Goal: Find specific page/section: Find specific page/section

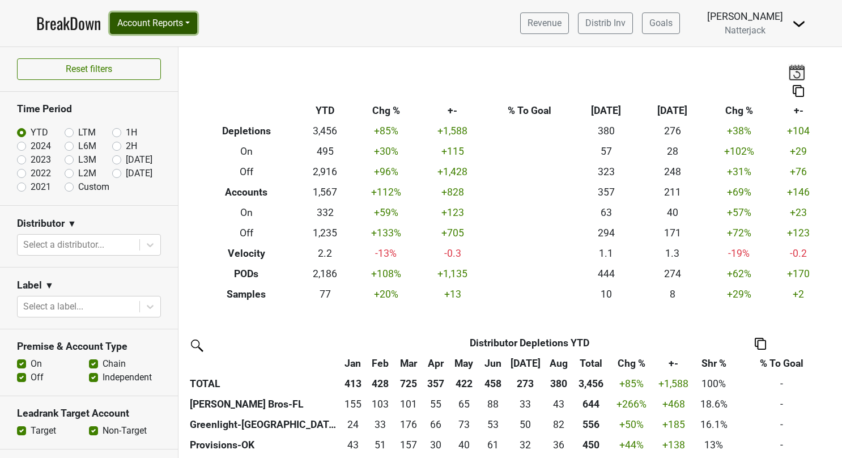
click at [188, 23] on button "Account Reports" at bounding box center [153, 23] width 87 height 22
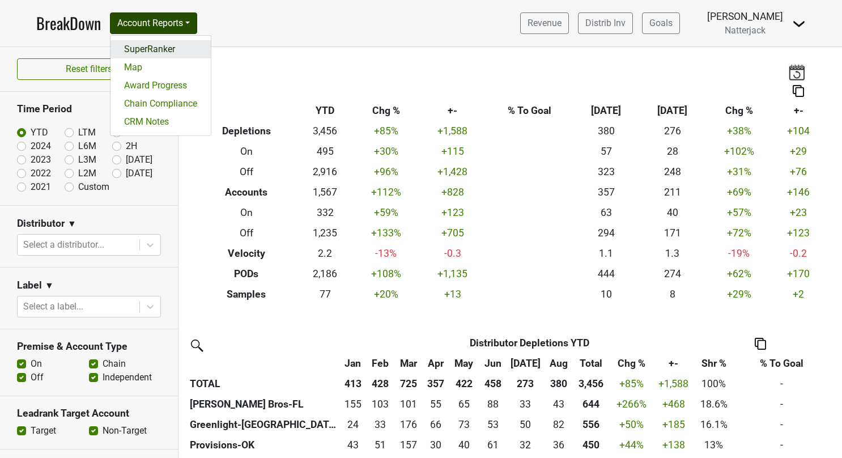
click at [167, 49] on link "SuperRanker" at bounding box center [161, 49] width 100 height 18
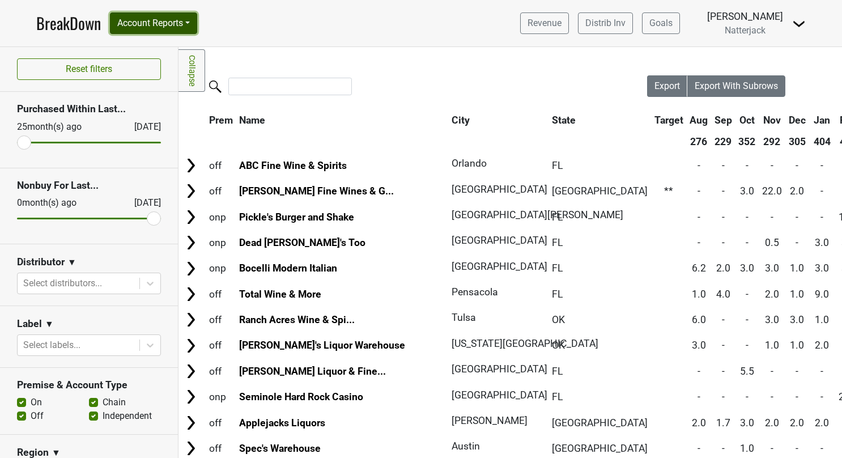
click at [189, 20] on button "Account Reports" at bounding box center [153, 23] width 87 height 22
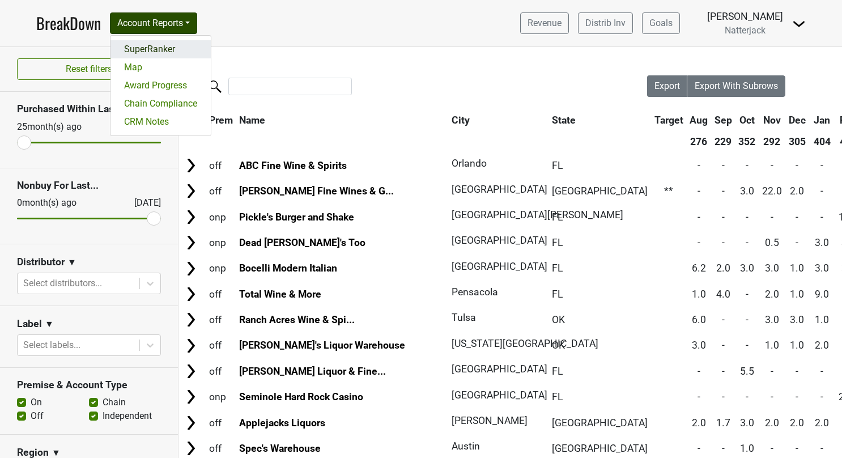
click at [144, 53] on link "SuperRanker" at bounding box center [161, 49] width 100 height 18
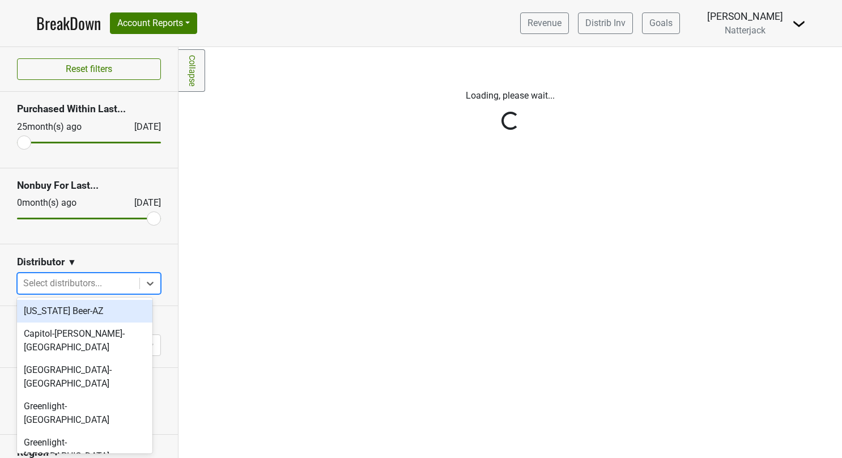
click at [141, 289] on div at bounding box center [150, 283] width 20 height 20
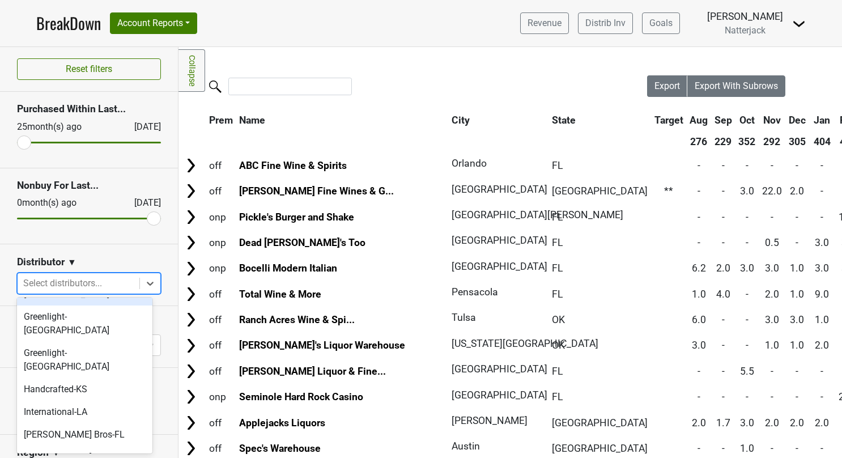
scroll to position [96, 0]
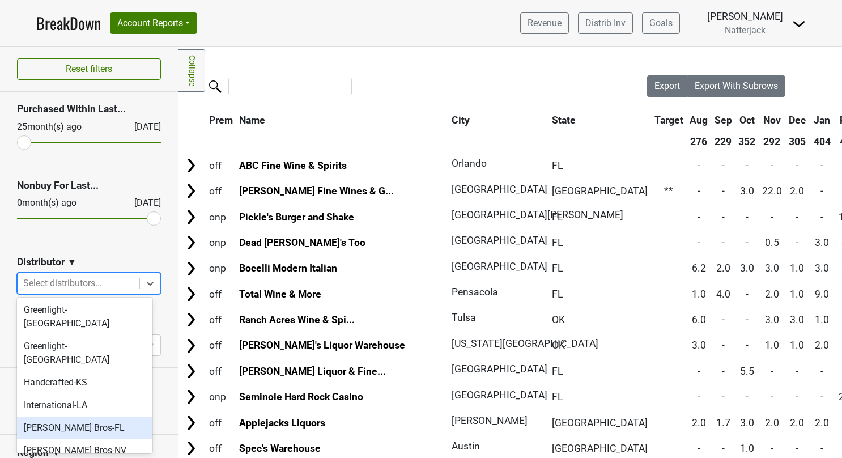
click at [76, 417] on div "[PERSON_NAME] Bros-FL" at bounding box center [84, 428] width 135 height 23
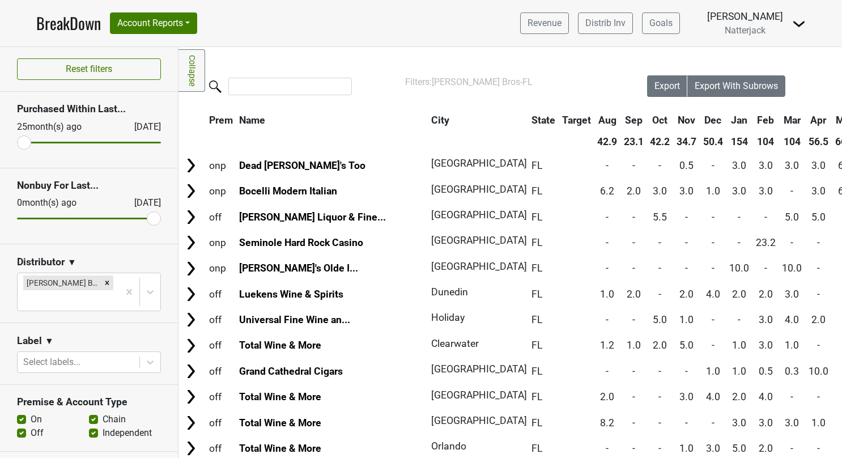
click at [31, 413] on label "On" at bounding box center [36, 420] width 11 height 14
click at [19, 413] on input "On" at bounding box center [21, 418] width 9 height 11
checkbox input "false"
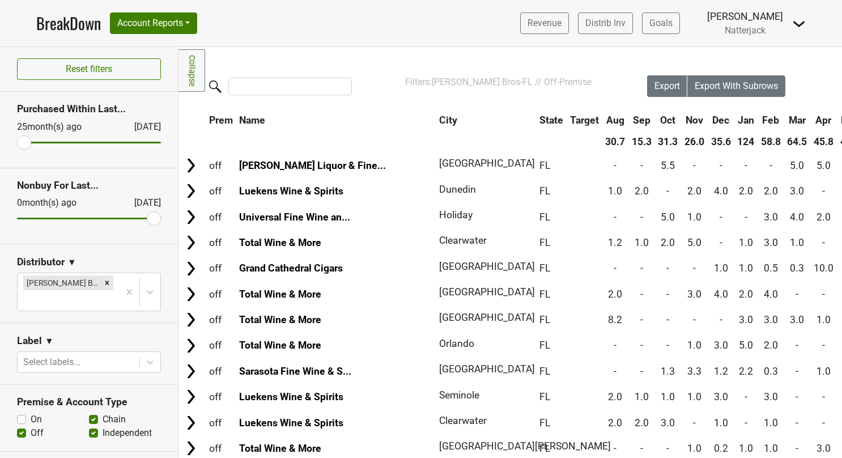
click at [103, 413] on label "Chain" at bounding box center [114, 420] width 23 height 14
click at [92, 413] on input "Chain" at bounding box center [93, 418] width 9 height 11
checkbox input "false"
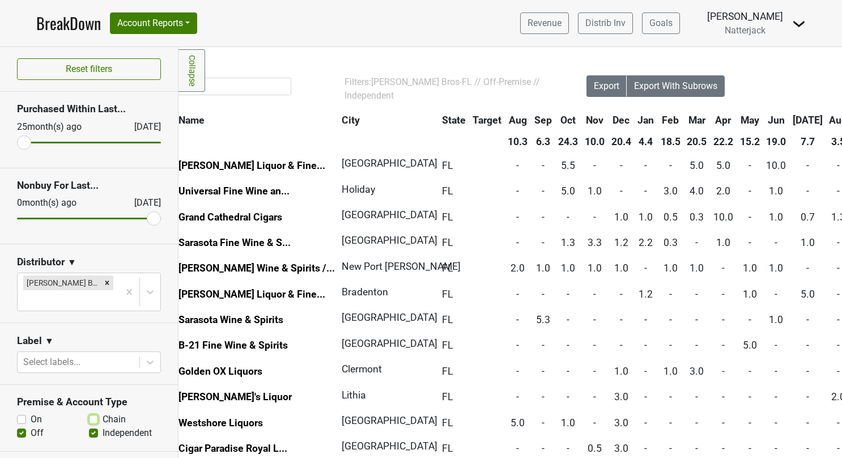
scroll to position [0, 0]
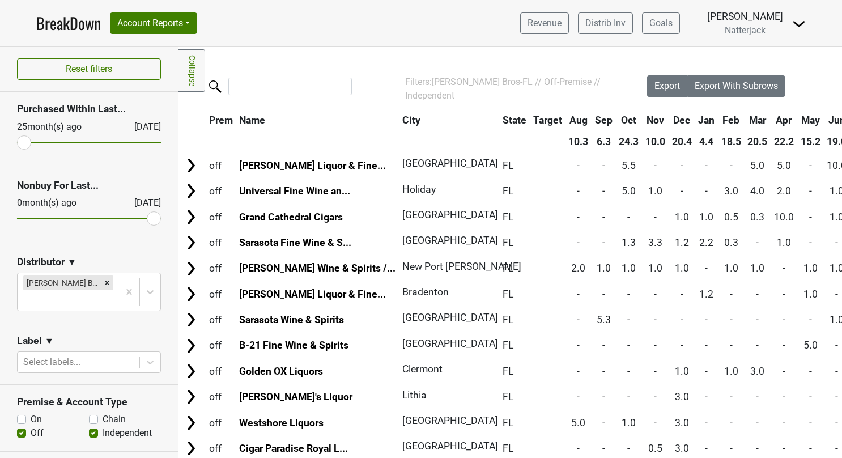
click at [67, 23] on link "BreakDown" at bounding box center [68, 23] width 65 height 24
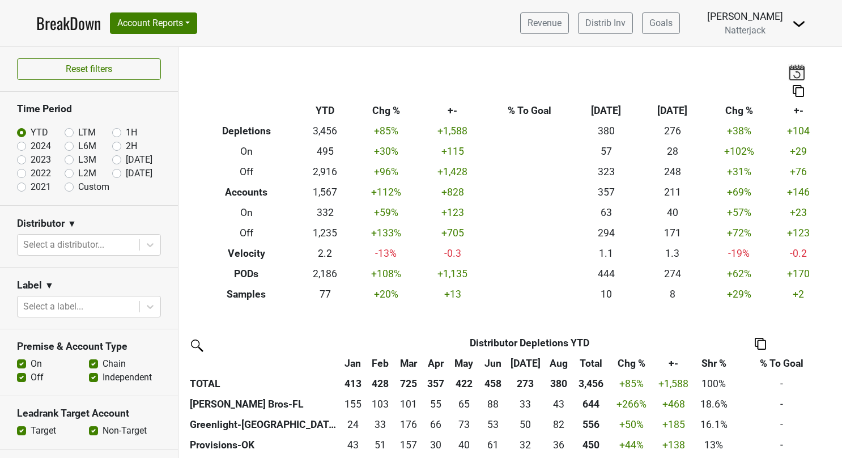
click at [78, 185] on label "Custom" at bounding box center [93, 187] width 31 height 14
click at [67, 185] on input "Custom" at bounding box center [87, 185] width 45 height 11
radio input "true"
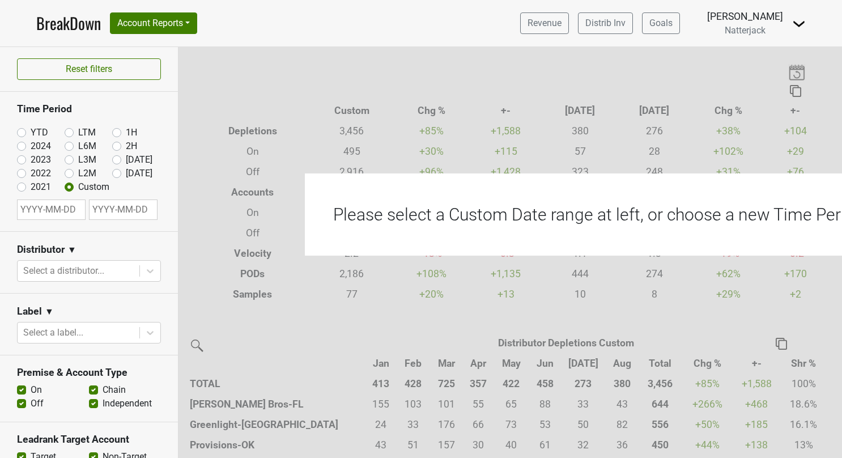
click at [58, 208] on input "text" at bounding box center [51, 210] width 69 height 20
select select "8"
select select "2025"
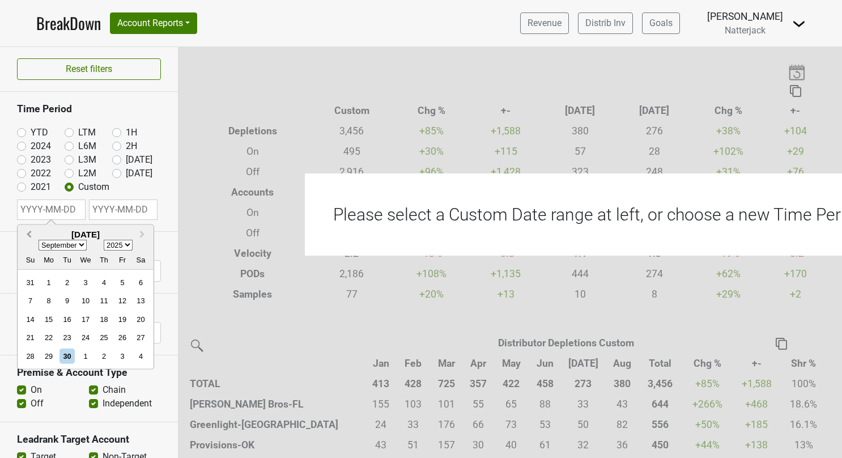
click at [29, 234] on span "Previous Month" at bounding box center [29, 234] width 0 height 13
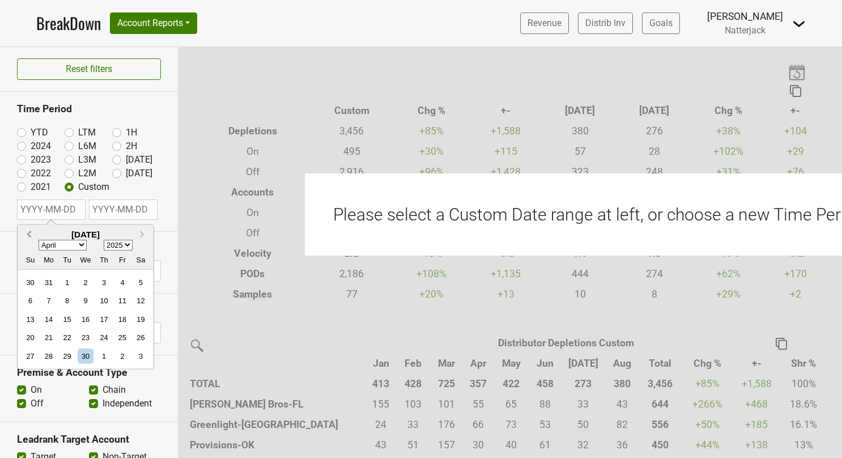
click at [29, 234] on span "Previous Month" at bounding box center [29, 234] width 0 height 13
select select "0"
click at [84, 277] on div "1" at bounding box center [85, 282] width 15 height 15
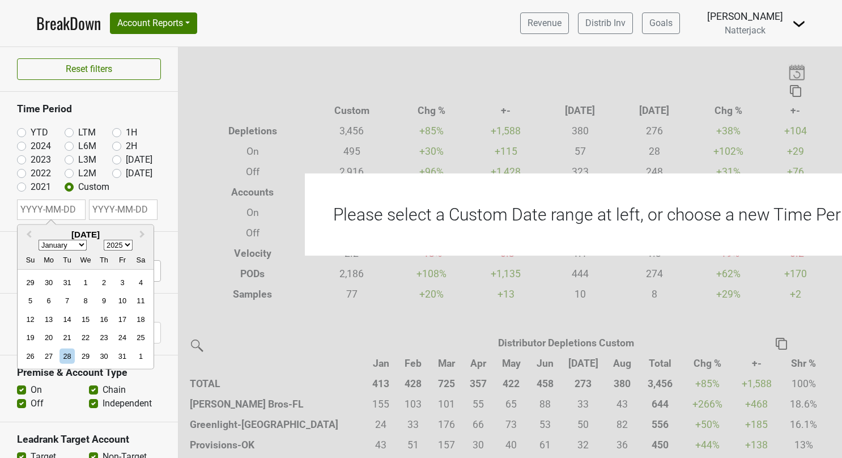
type input "2025-01-01"
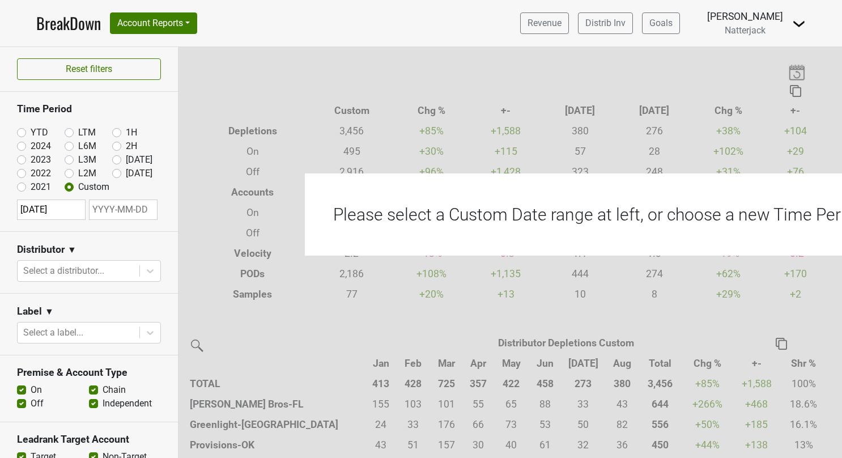
click at [122, 209] on input "text" at bounding box center [123, 210] width 69 height 20
select select "8"
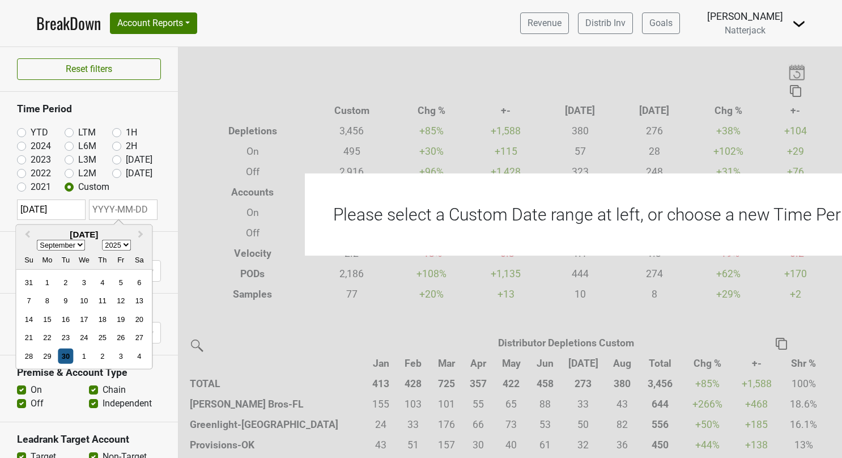
click at [67, 352] on div "30" at bounding box center [65, 356] width 15 height 15
type input "2025-09-30"
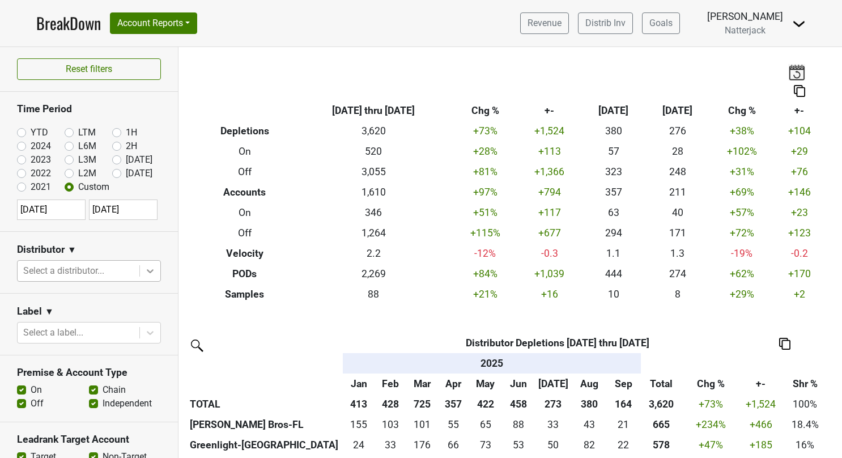
click at [146, 271] on icon at bounding box center [150, 270] width 11 height 11
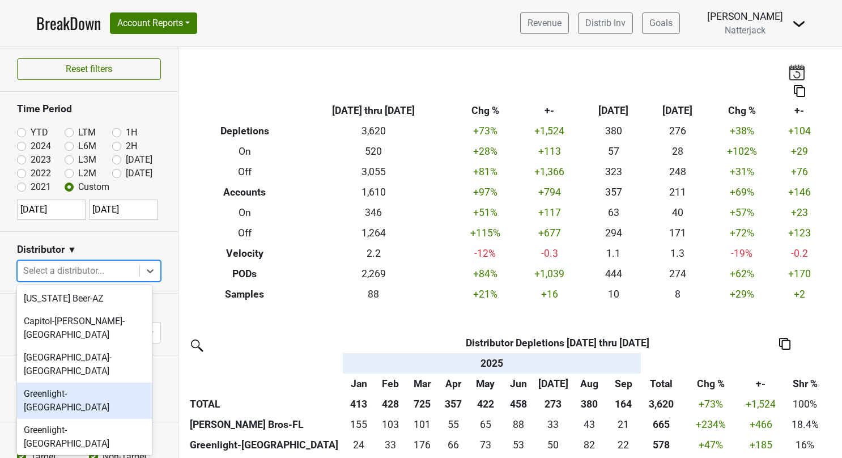
click at [91, 383] on div "Greenlight-[GEOGRAPHIC_DATA]" at bounding box center [84, 401] width 135 height 36
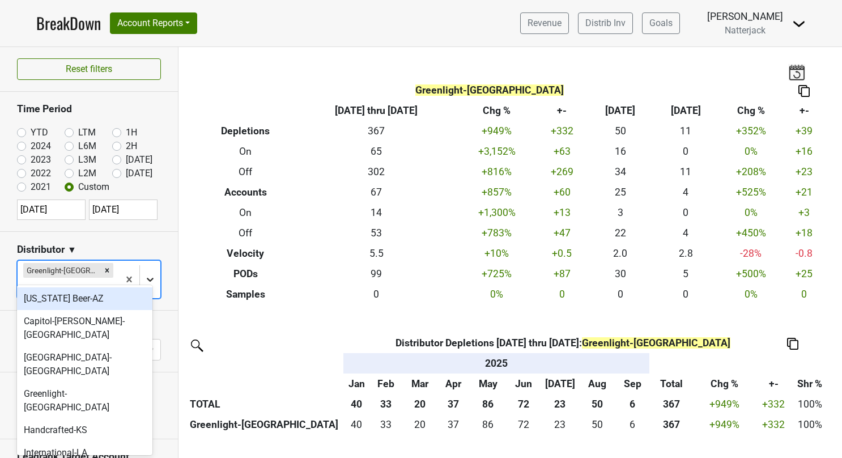
click at [145, 274] on icon at bounding box center [150, 279] width 11 height 11
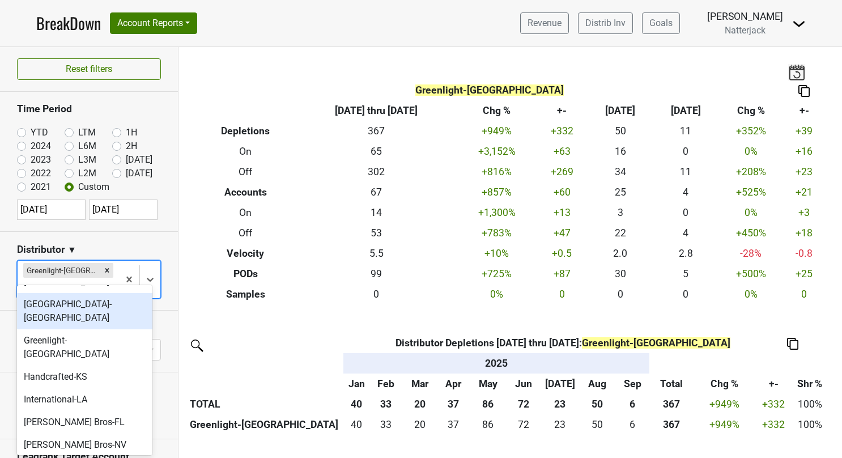
scroll to position [54, 0]
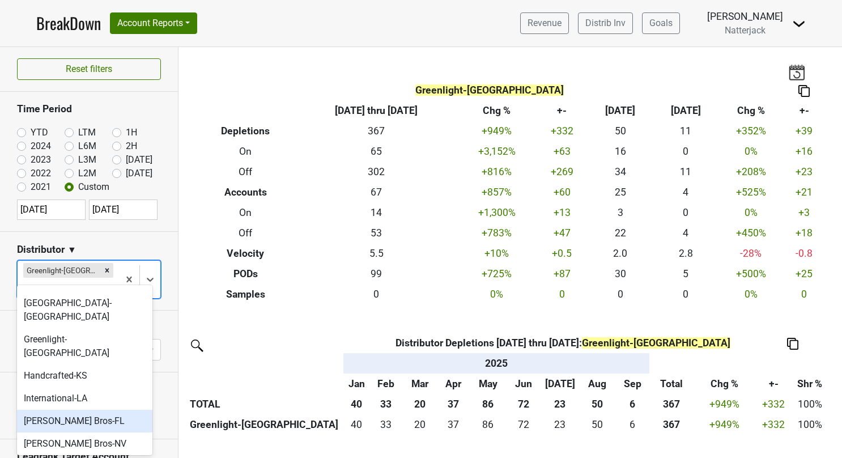
click at [87, 410] on div "[PERSON_NAME] Bros-FL" at bounding box center [84, 421] width 135 height 23
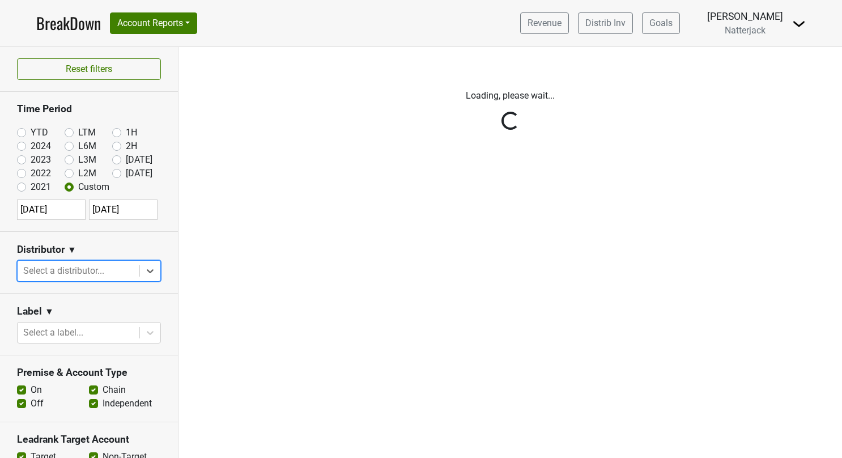
scroll to position [0, 0]
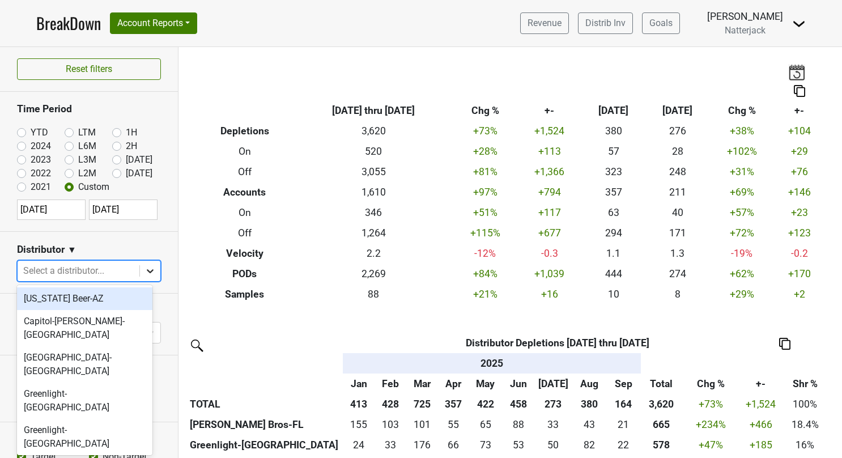
click at [143, 276] on div at bounding box center [150, 271] width 20 height 20
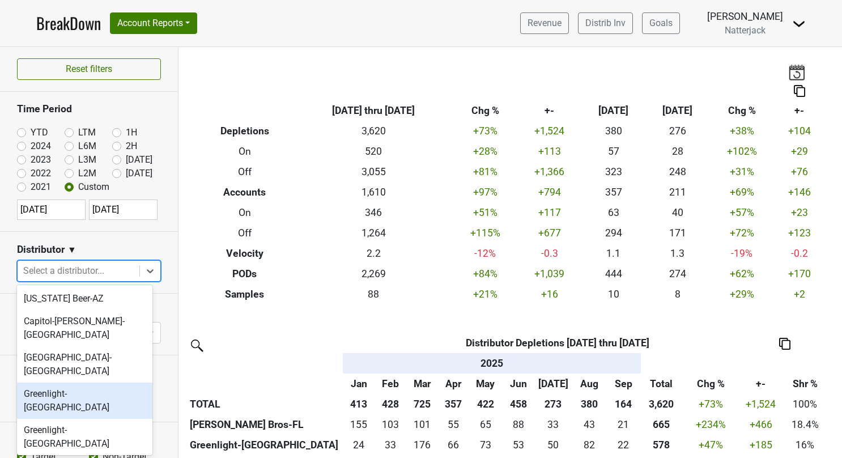
click at [90, 383] on div "Greenlight-[GEOGRAPHIC_DATA]" at bounding box center [84, 401] width 135 height 36
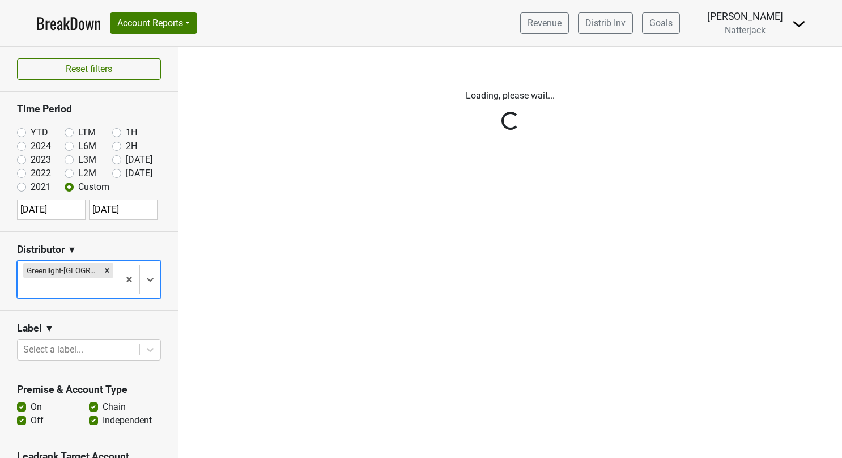
click at [147, 268] on div "Reset filters Time Period YTD LTM 1H 2024 L6M 2H 2023 L3M Aug '25 2022 L2M Sep …" at bounding box center [89, 252] width 179 height 411
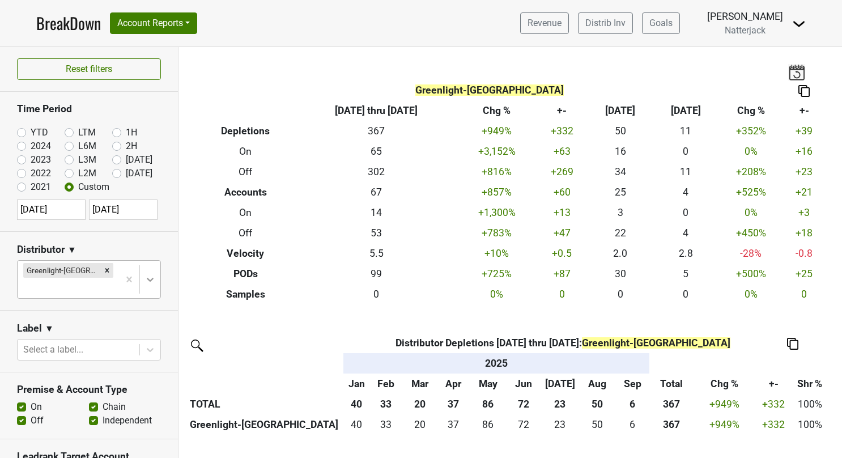
click at [145, 274] on icon at bounding box center [150, 279] width 11 height 11
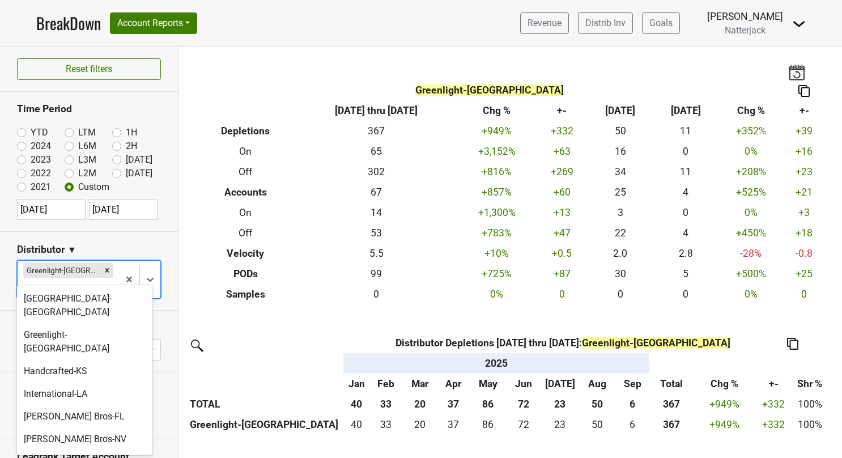
scroll to position [60, 0]
click at [60, 404] on div "[PERSON_NAME] Bros-FL" at bounding box center [84, 415] width 135 height 23
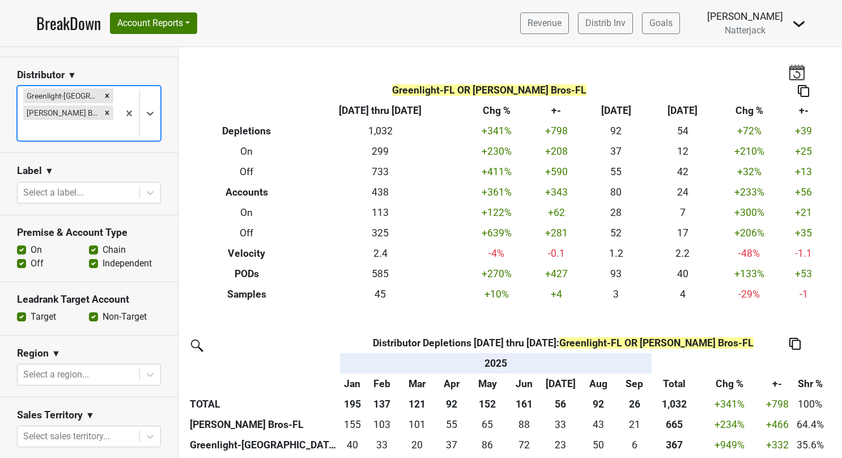
scroll to position [170, 0]
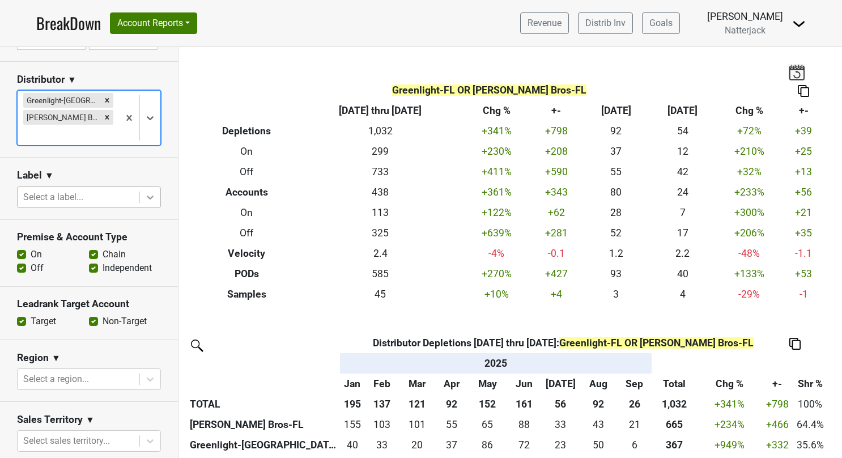
click at [145, 192] on icon at bounding box center [150, 197] width 11 height 11
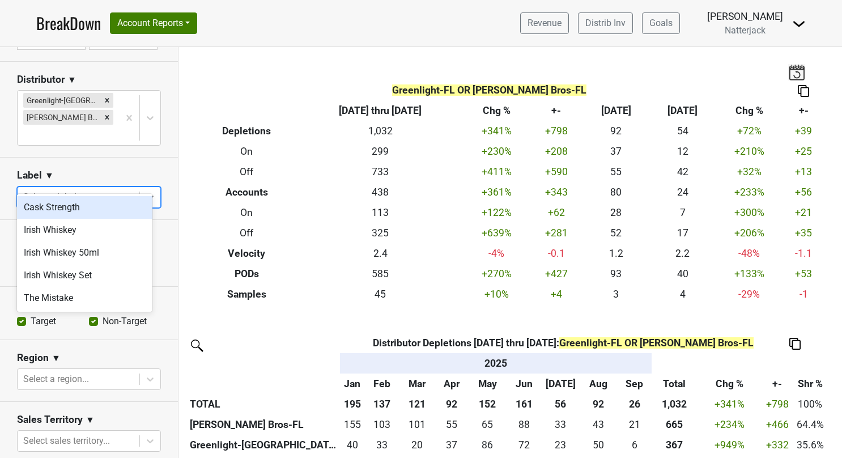
click at [98, 212] on div "Cask Strength" at bounding box center [84, 207] width 135 height 23
